Goal: Task Accomplishment & Management: Use online tool/utility

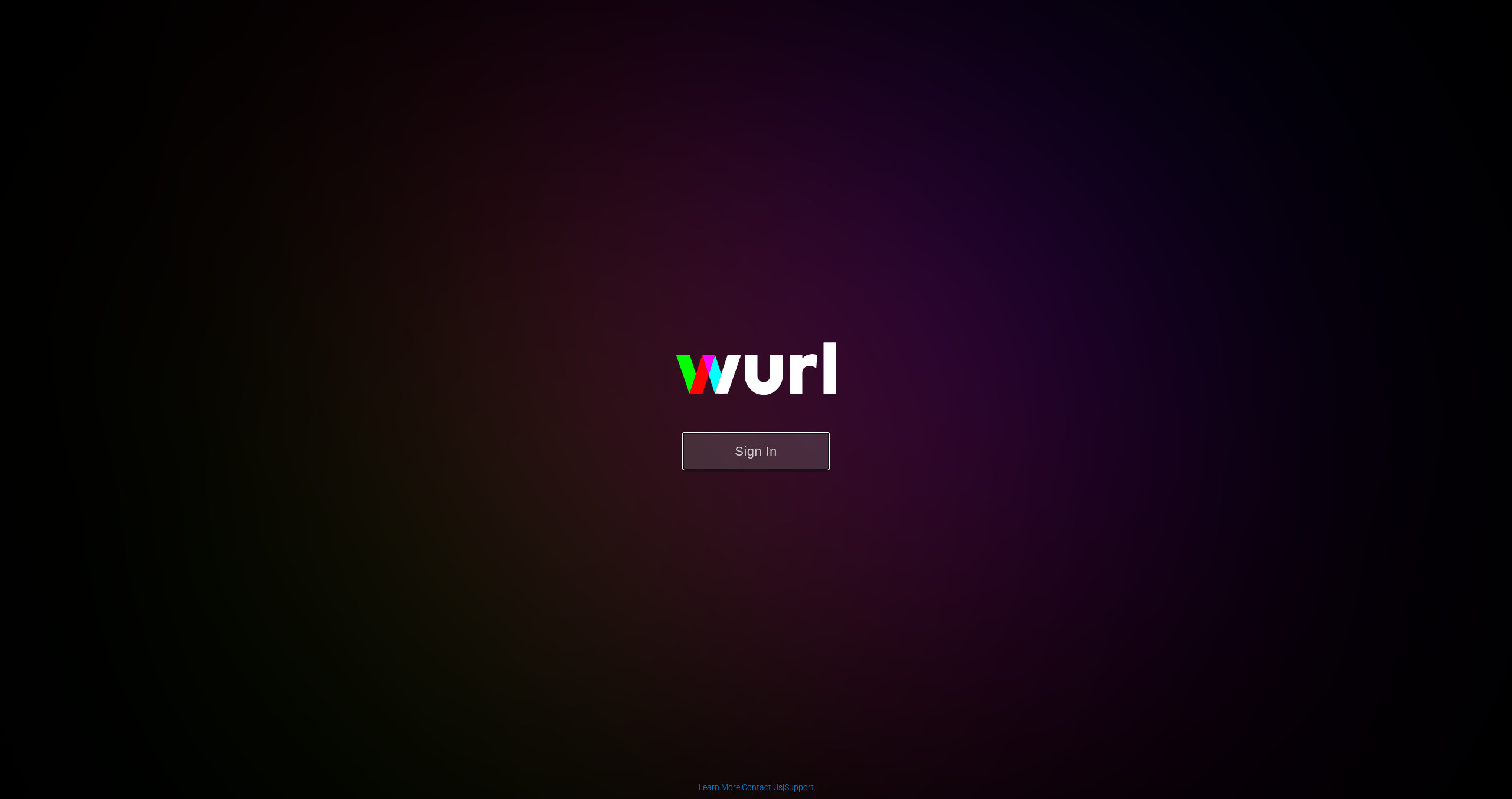
click at [758, 462] on button "Sign In" at bounding box center [755, 451] width 147 height 39
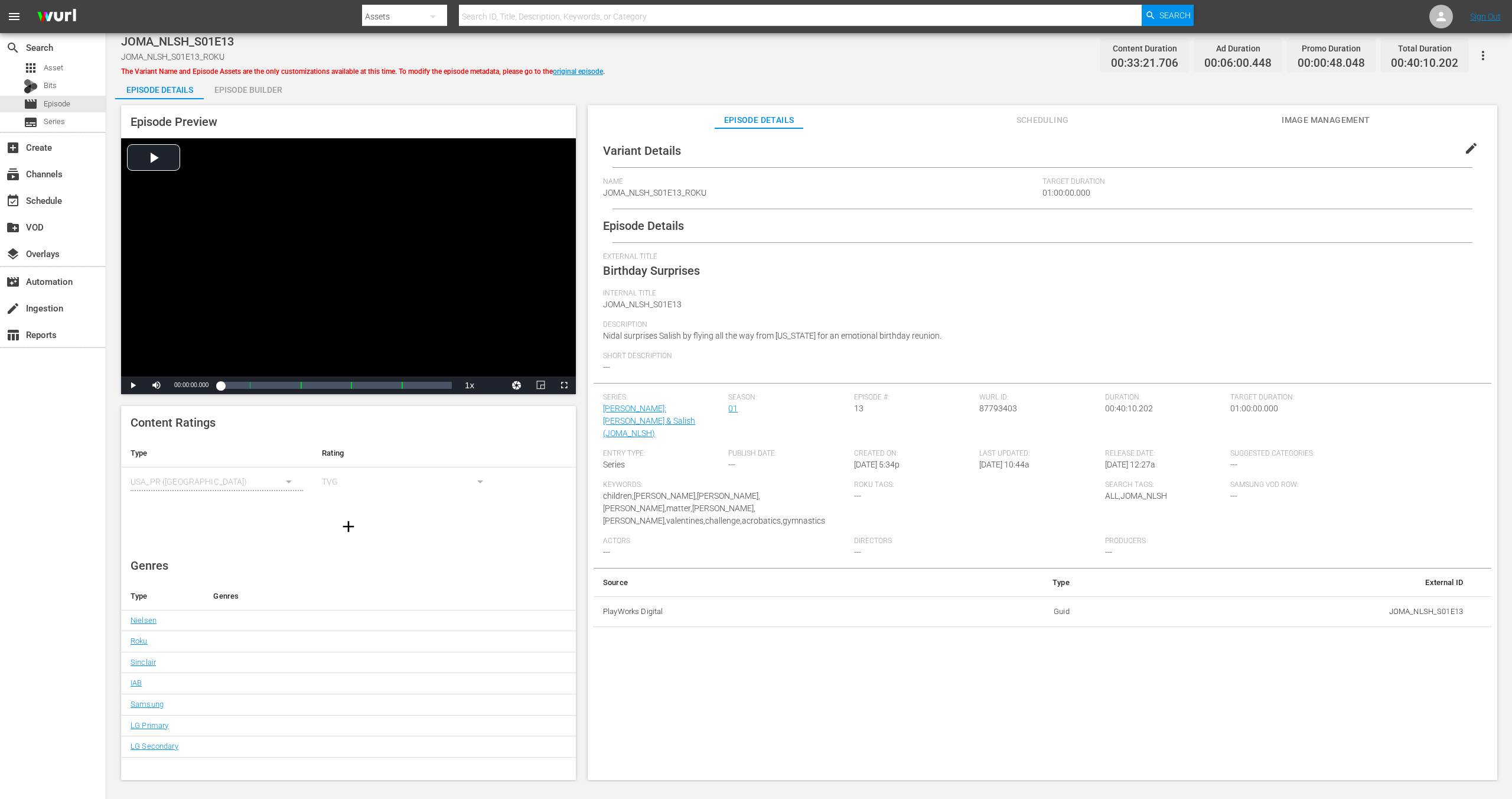
click at [763, 333] on span "Nidal surprises Salish by flying all the way from [US_STATE] for an emotional b…" at bounding box center [772, 336] width 338 height 10
click at [763, 333] on span "Nidal surprises Salish by flying all the way from Texas for an emotional birthd…" at bounding box center [772, 336] width 338 height 10
copy span "Nidal surprises Salish by flying all the way from Texas for an emotional birthd…"
click at [703, 332] on span "Nidal surprises Salish by flying all the way from Texas for an emotional birthd…" at bounding box center [772, 336] width 338 height 10
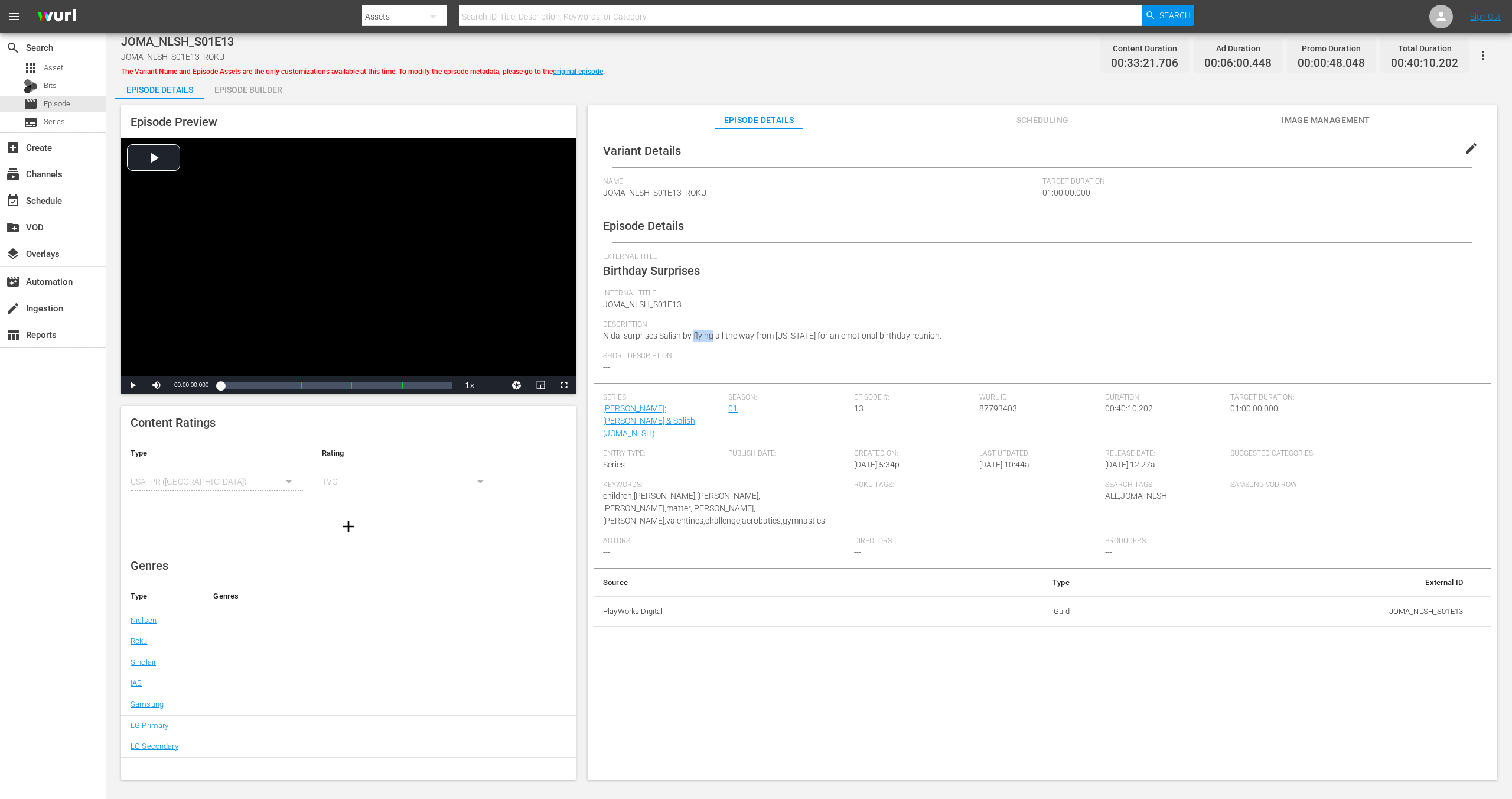
click at [703, 333] on span "Nidal surprises Salish by flying all the way from Texas for an emotional birthd…" at bounding box center [772, 336] width 338 height 10
click at [1049, 112] on button "Scheduling" at bounding box center [1043, 117] width 89 height 23
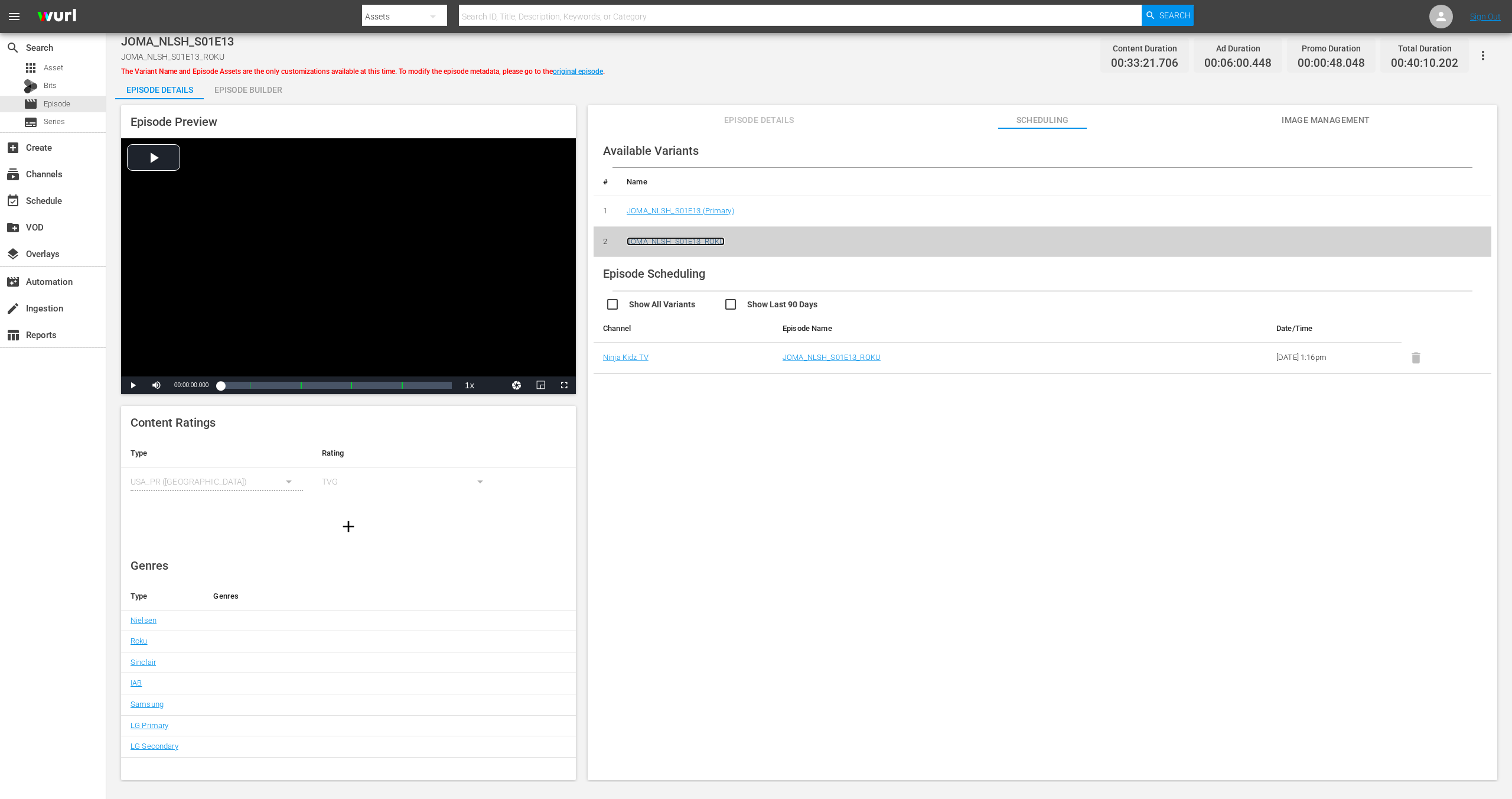
click at [709, 243] on link "JOMA_NLSH_S01E13_ROKU" at bounding box center [676, 241] width 98 height 9
click at [822, 353] on link "JOMA_NLSH_S01E13_ROKU" at bounding box center [832, 357] width 98 height 9
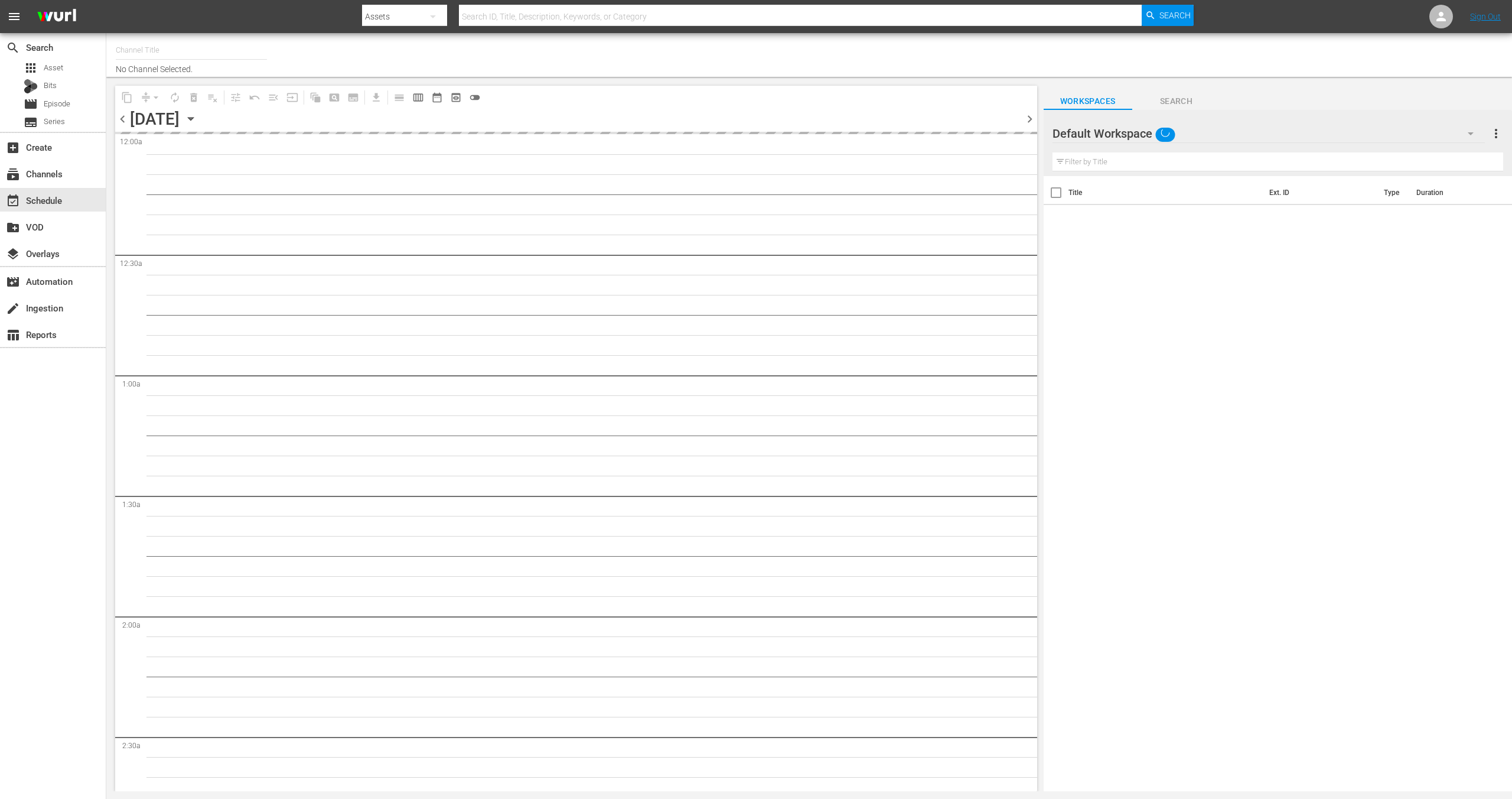
type input "Ninja Kidz TV (Roku) (1534)"
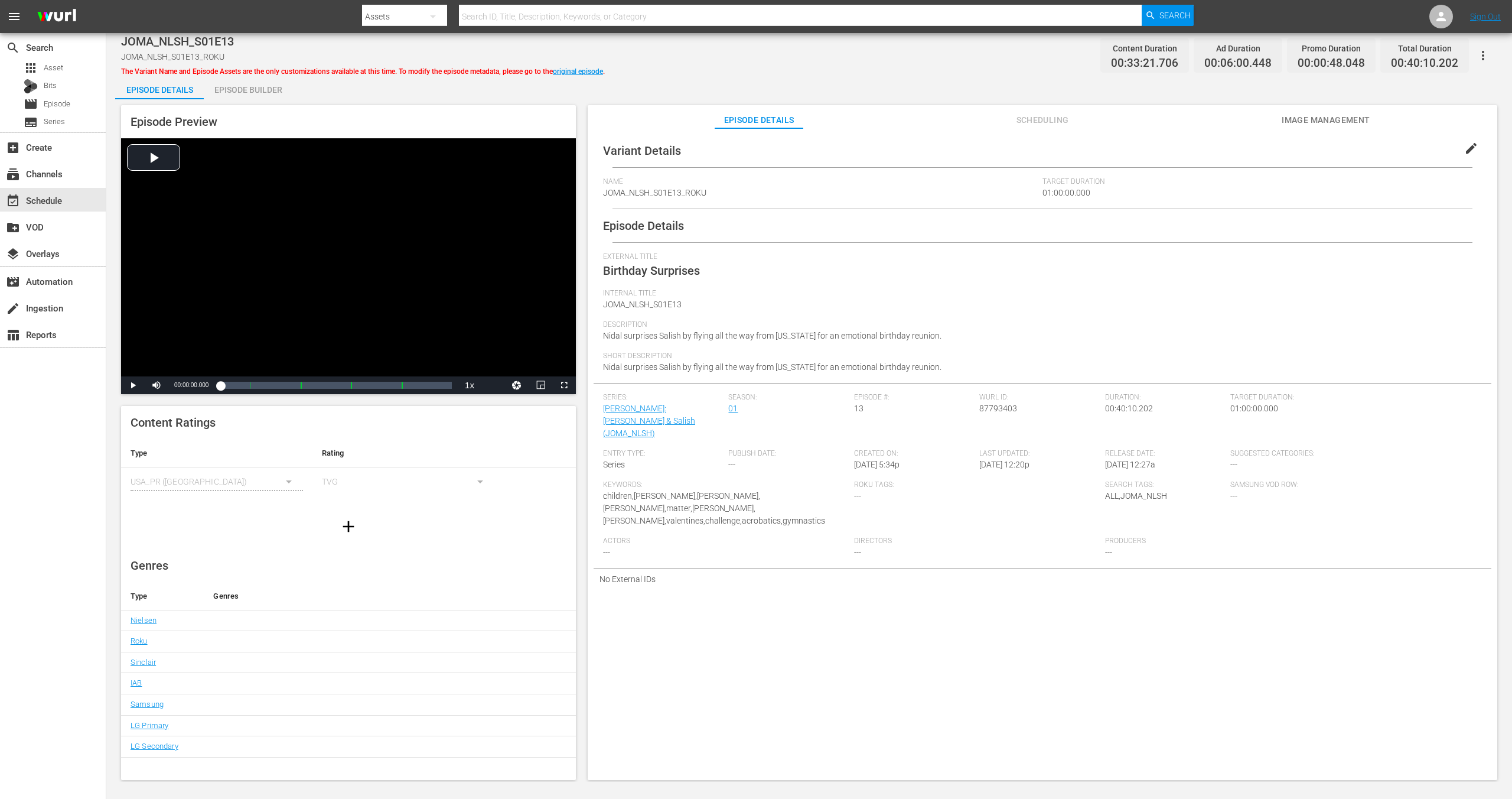
click at [879, 294] on span "Internal Title" at bounding box center [1039, 294] width 873 height 10
